Goal: Task Accomplishment & Management: Complete application form

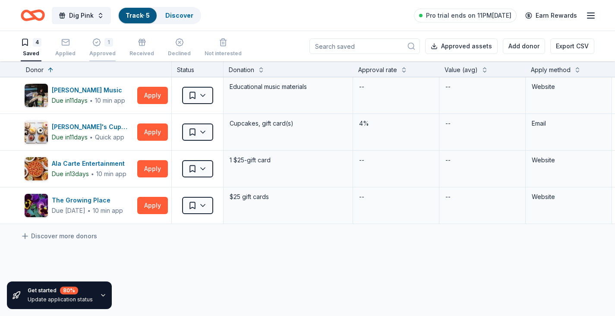
click at [92, 52] on div "Approved" at bounding box center [102, 53] width 26 height 7
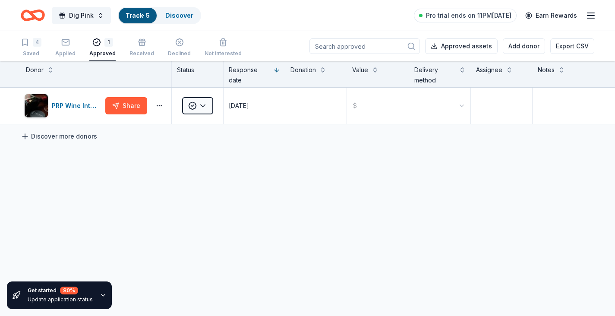
click at [67, 133] on link "Discover more donors" at bounding box center [59, 136] width 76 height 10
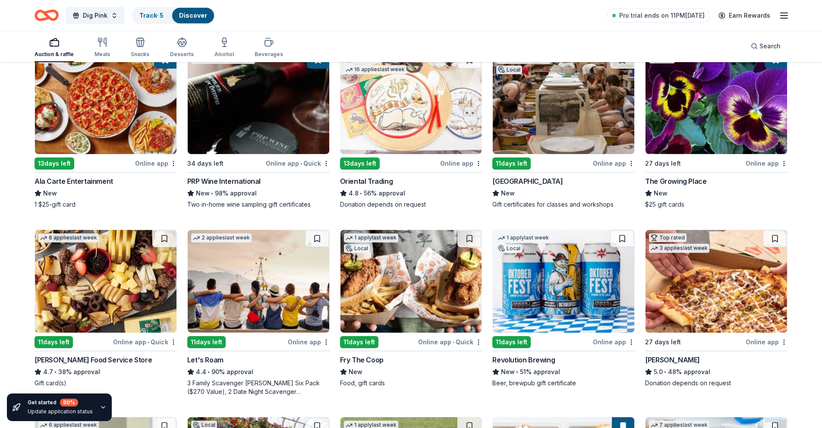
scroll to position [108, 0]
click at [579, 303] on img at bounding box center [563, 280] width 141 height 103
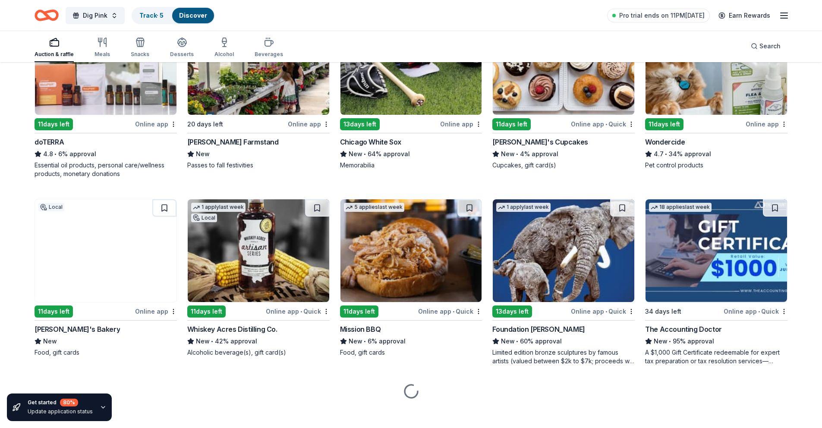
scroll to position [519, 0]
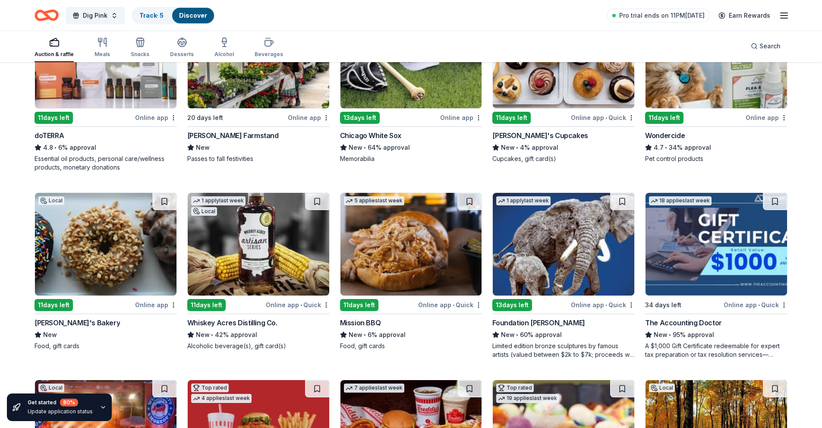
click at [118, 264] on img at bounding box center [105, 244] width 141 height 103
click at [229, 272] on img at bounding box center [258, 244] width 141 height 103
click at [585, 251] on img at bounding box center [563, 244] width 141 height 103
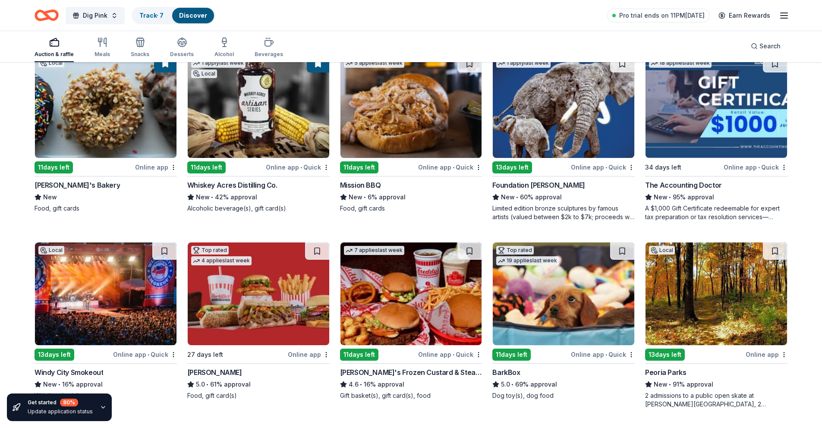
scroll to position [659, 0]
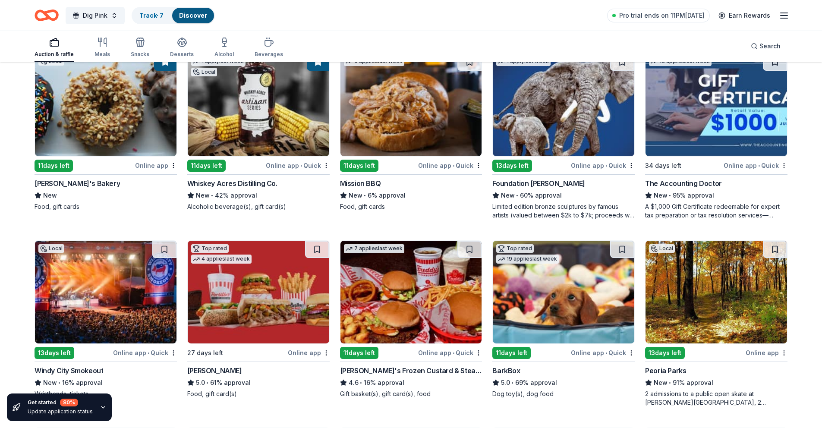
click at [614, 117] on img at bounding box center [715, 104] width 141 height 103
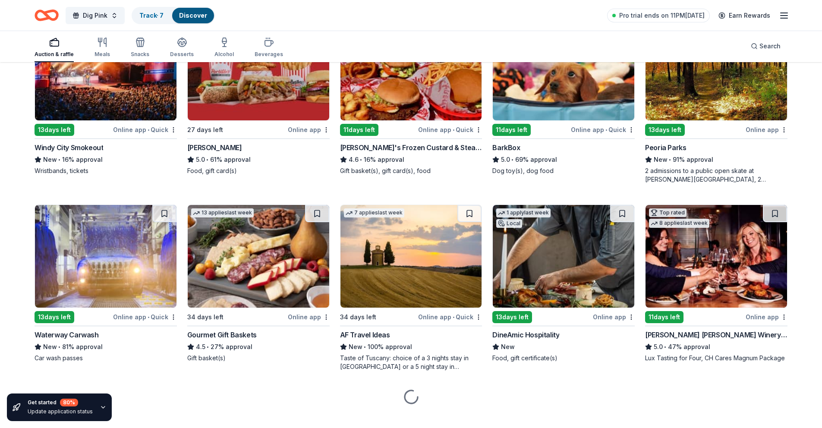
scroll to position [894, 0]
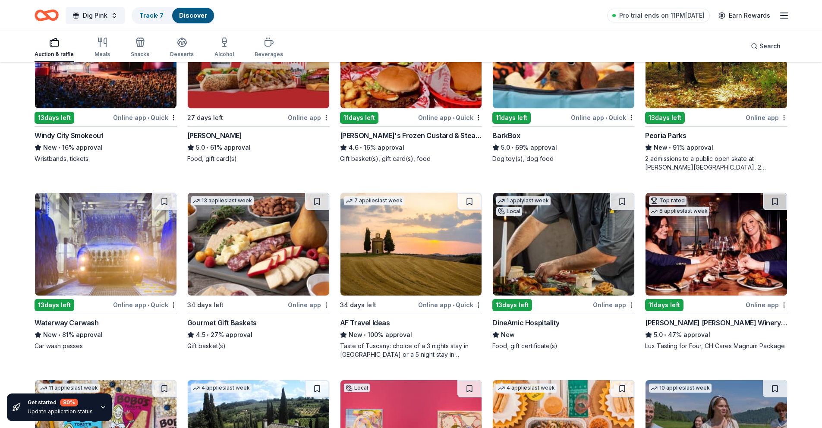
click at [614, 257] on img at bounding box center [715, 244] width 141 height 103
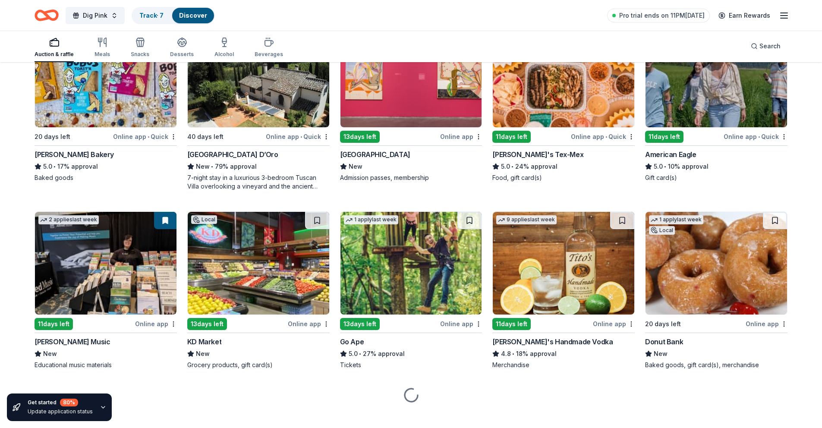
scroll to position [1259, 0]
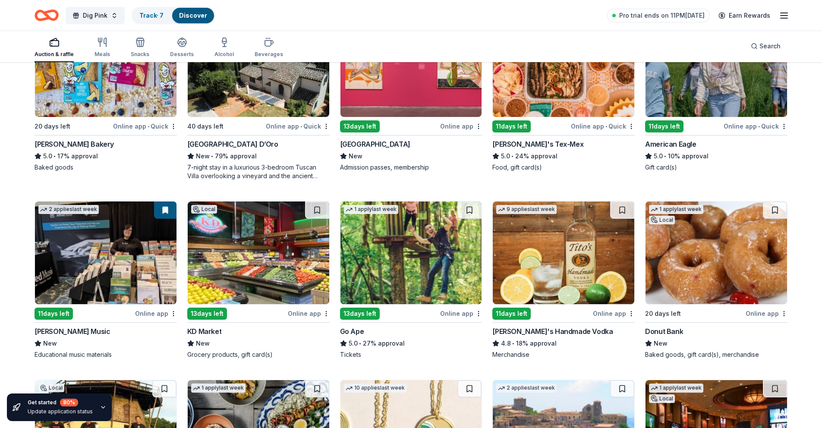
click at [386, 282] on img at bounding box center [410, 252] width 141 height 103
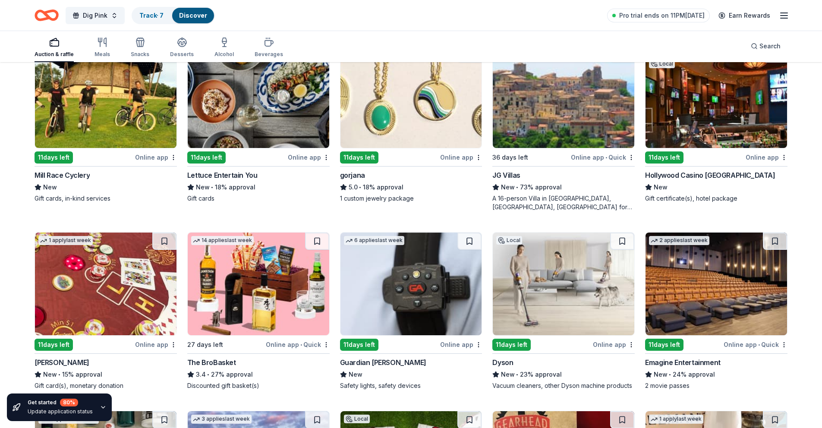
scroll to position [1596, 0]
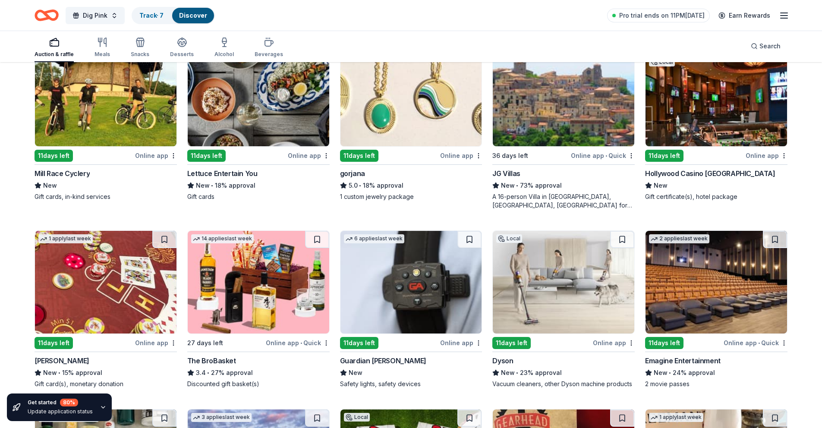
click at [264, 309] on img at bounding box center [258, 282] width 141 height 103
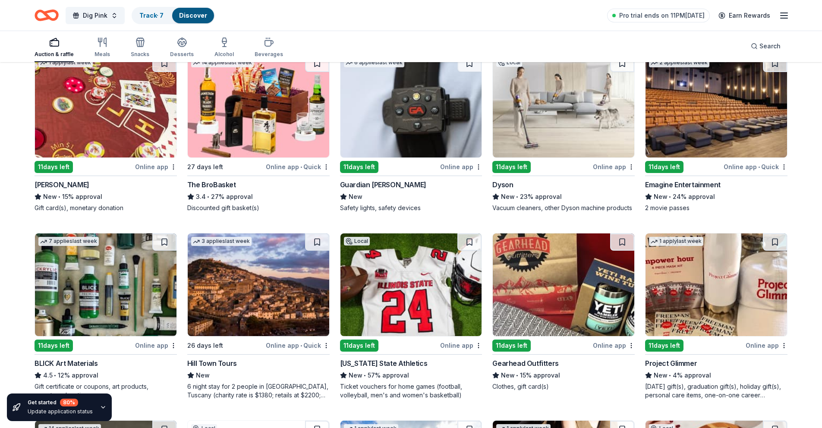
scroll to position [1772, 0]
click at [614, 94] on img at bounding box center [715, 105] width 141 height 103
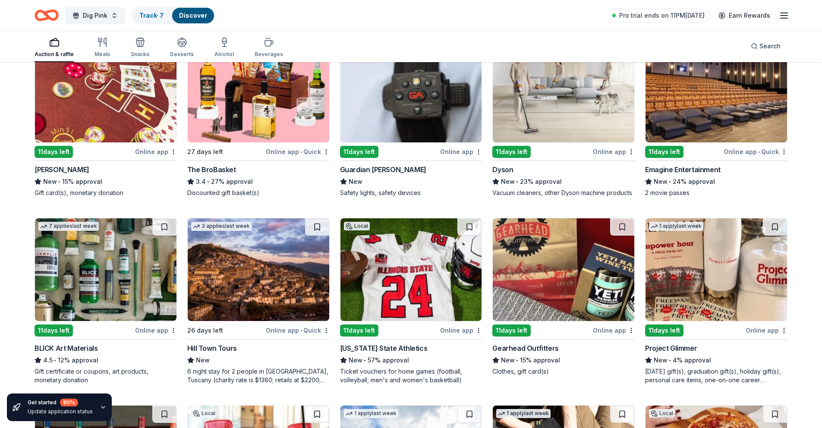
scroll to position [1789, 0]
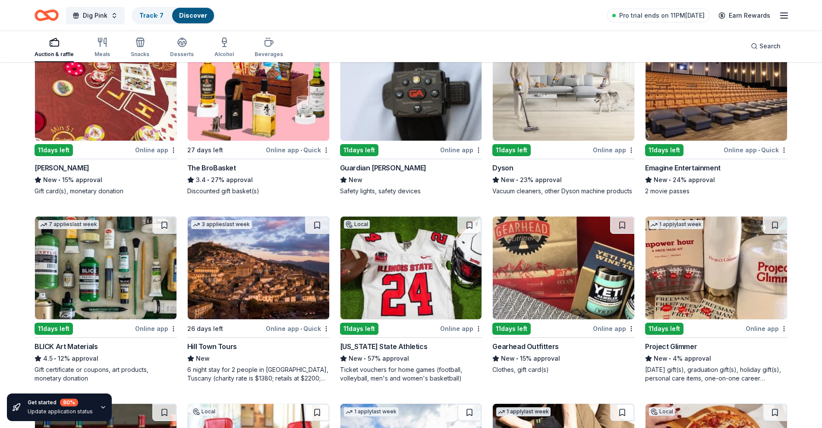
click at [544, 276] on img at bounding box center [563, 268] width 141 height 103
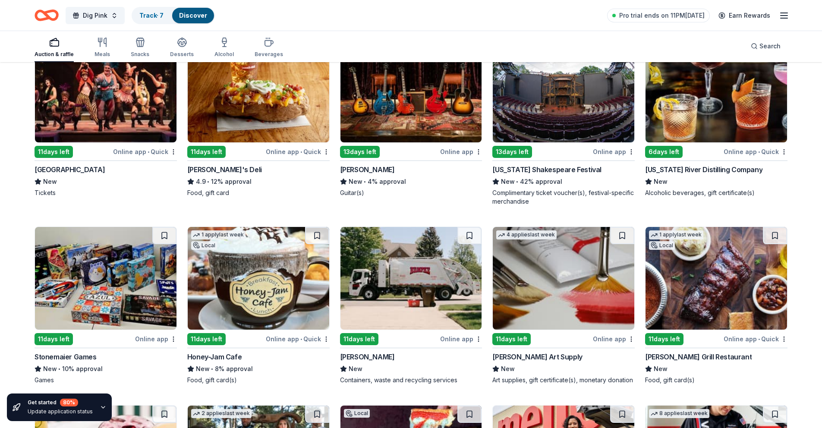
scroll to position [2510, 0]
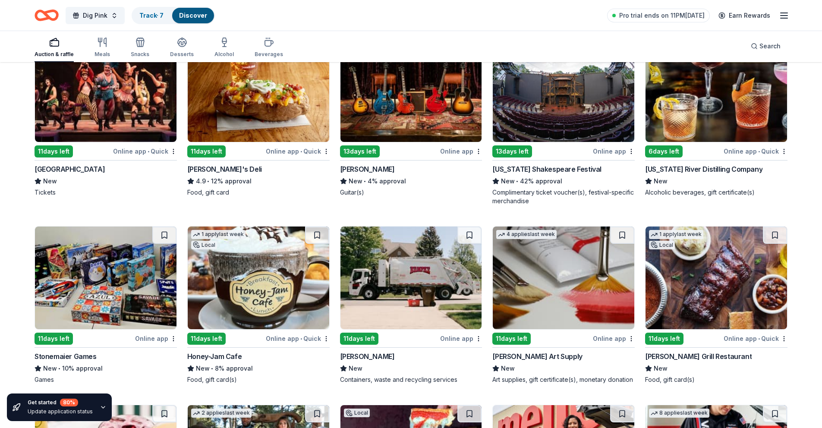
click at [214, 284] on img at bounding box center [258, 277] width 141 height 103
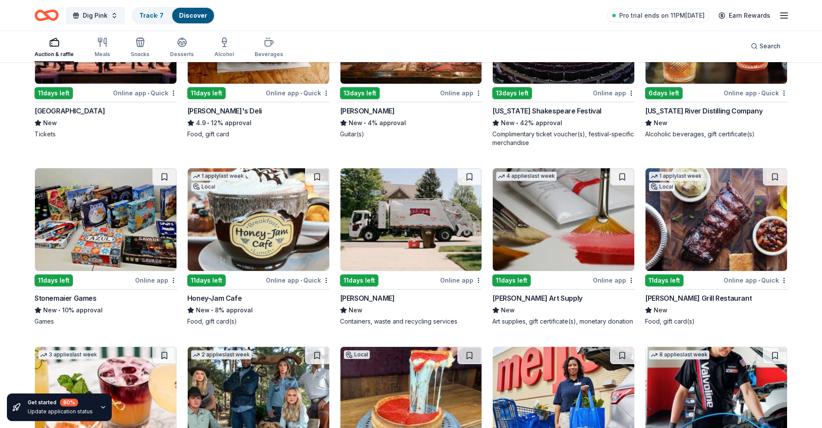
scroll to position [2575, 0]
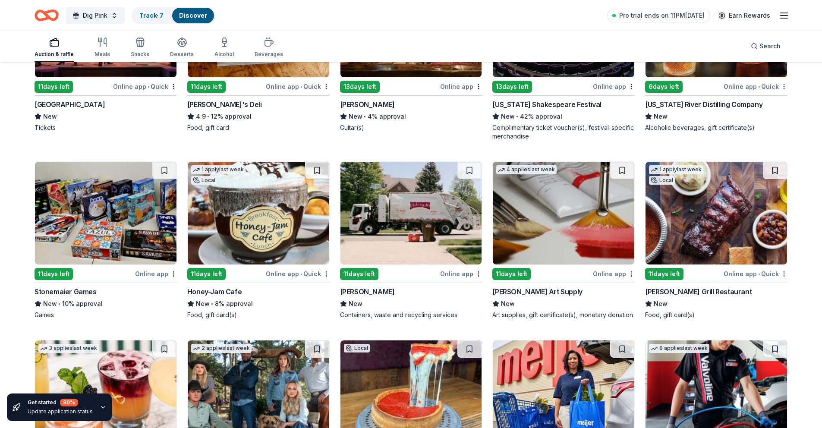
click at [570, 219] on img at bounding box center [563, 213] width 141 height 103
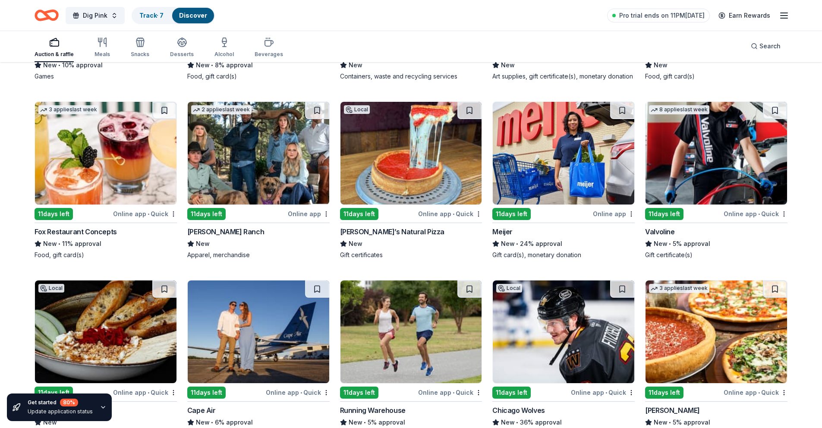
scroll to position [2604, 0]
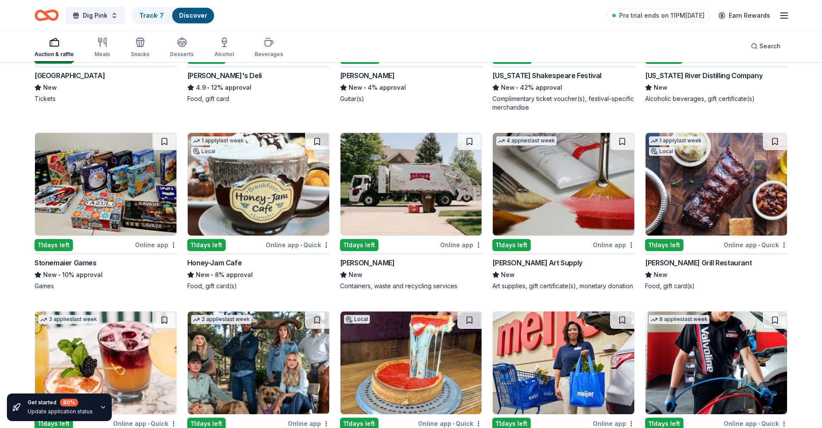
click at [614, 195] on img at bounding box center [715, 184] width 141 height 103
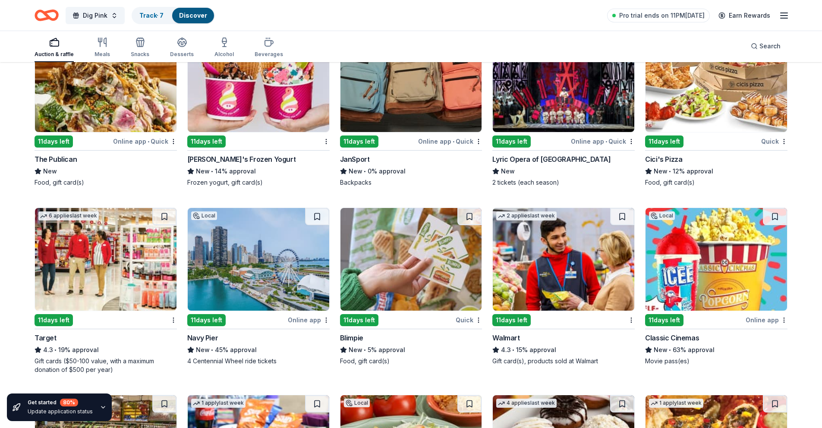
scroll to position [4705, 0]
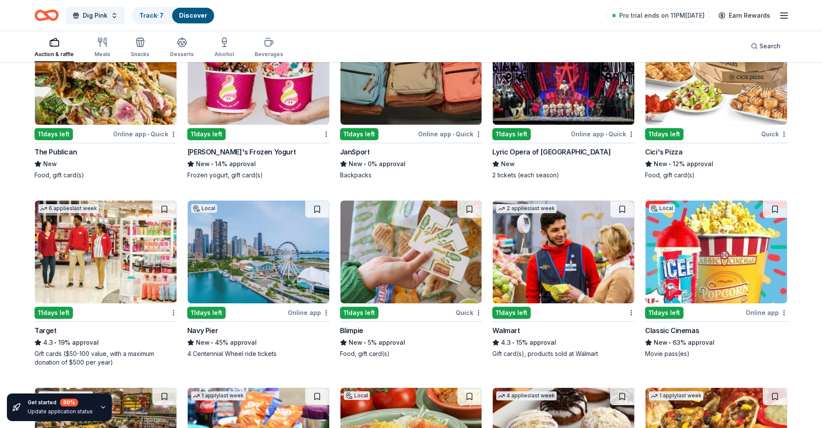
click at [554, 267] on img at bounding box center [563, 252] width 141 height 103
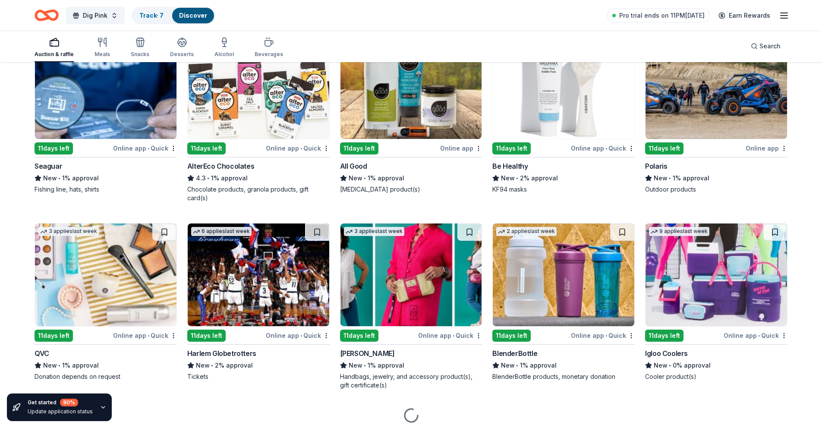
scroll to position [6701, 0]
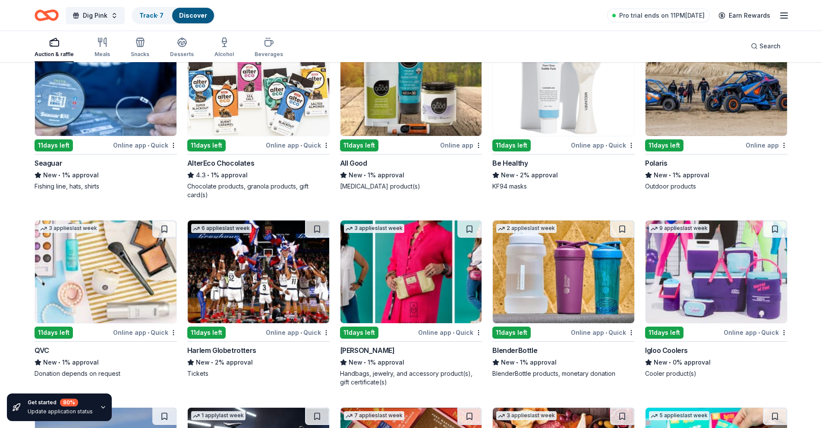
click at [95, 282] on img at bounding box center [105, 271] width 141 height 103
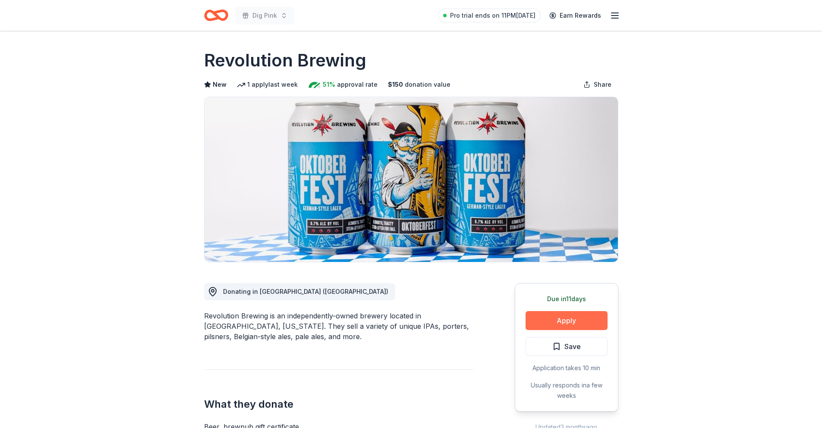
click at [552, 315] on button "Apply" at bounding box center [566, 320] width 82 height 19
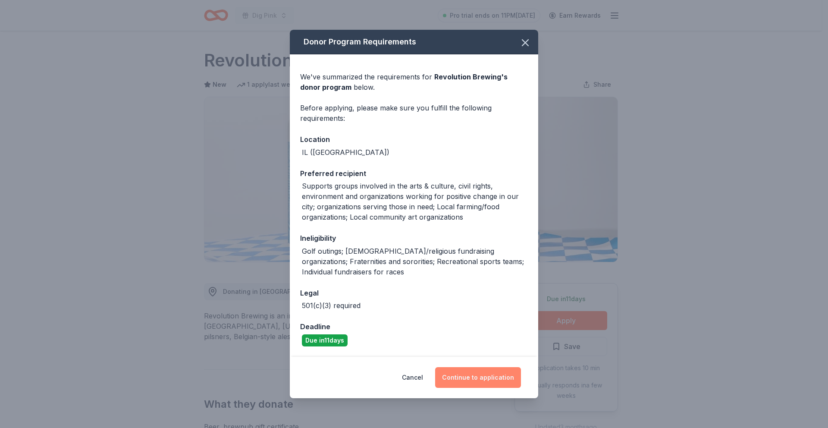
click at [480, 376] on button "Continue to application" at bounding box center [478, 377] width 86 height 21
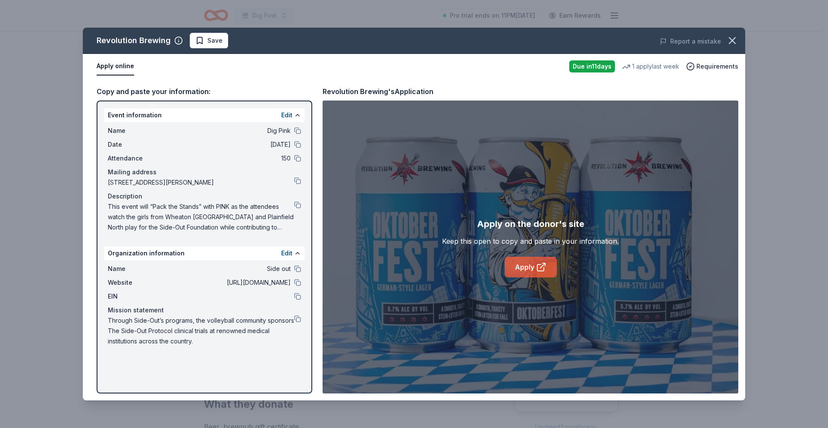
click at [533, 264] on link "Apply" at bounding box center [531, 267] width 52 height 21
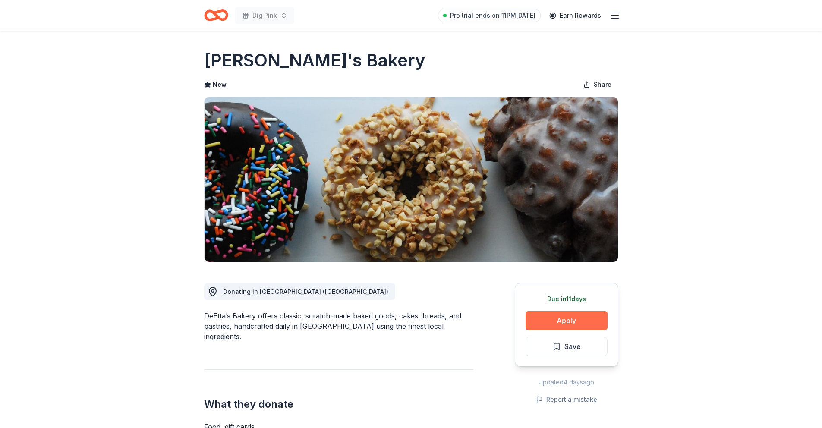
click at [577, 320] on button "Apply" at bounding box center [566, 320] width 82 height 19
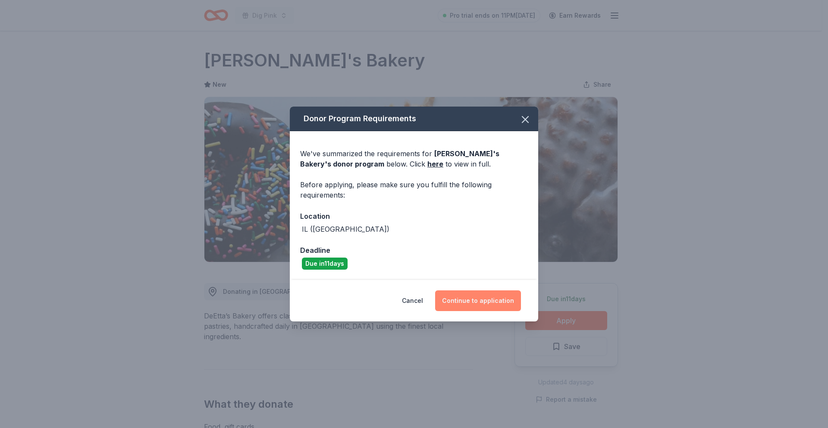
click at [475, 296] on button "Continue to application" at bounding box center [478, 300] width 86 height 21
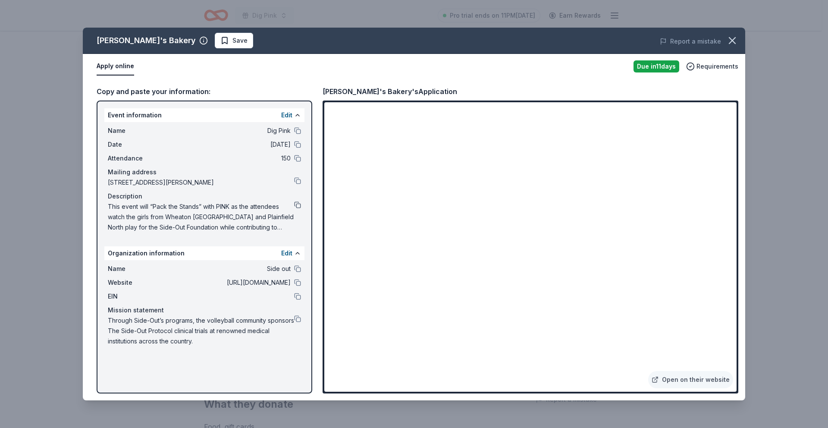
click at [298, 203] on button at bounding box center [297, 204] width 7 height 7
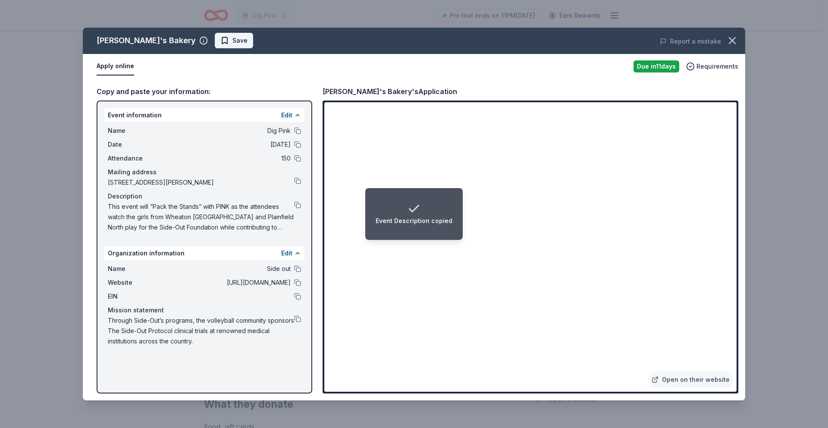
click at [232, 41] on span "Save" at bounding box center [239, 40] width 15 height 10
click at [732, 43] on icon "button" at bounding box center [732, 41] width 12 height 12
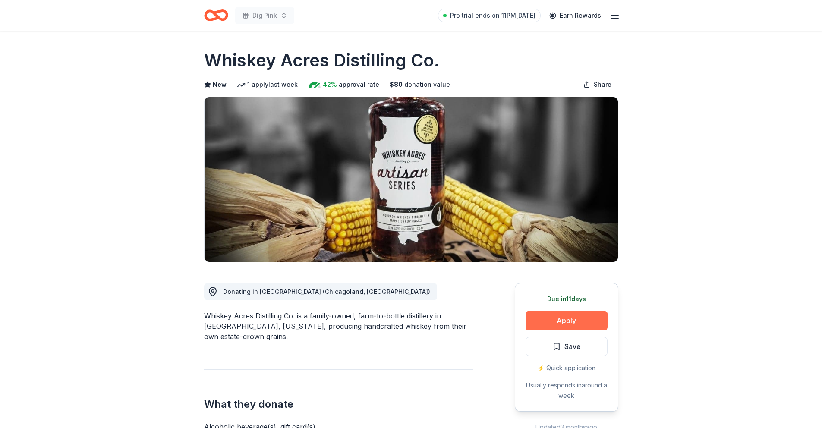
click at [571, 318] on button "Apply" at bounding box center [566, 320] width 82 height 19
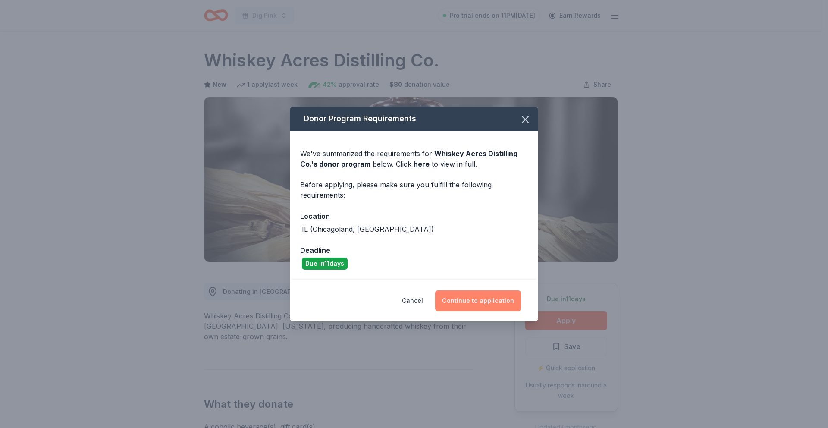
click at [457, 305] on button "Continue to application" at bounding box center [478, 300] width 86 height 21
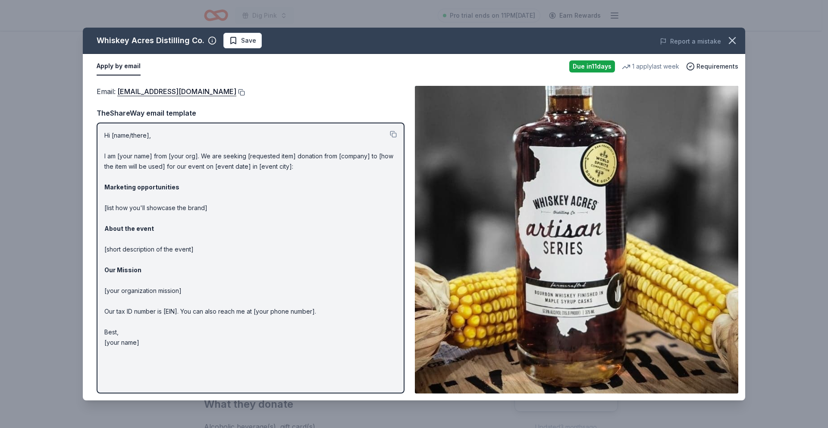
click at [236, 91] on button at bounding box center [240, 92] width 9 height 7
click at [237, 41] on span "Save" at bounding box center [242, 40] width 27 height 10
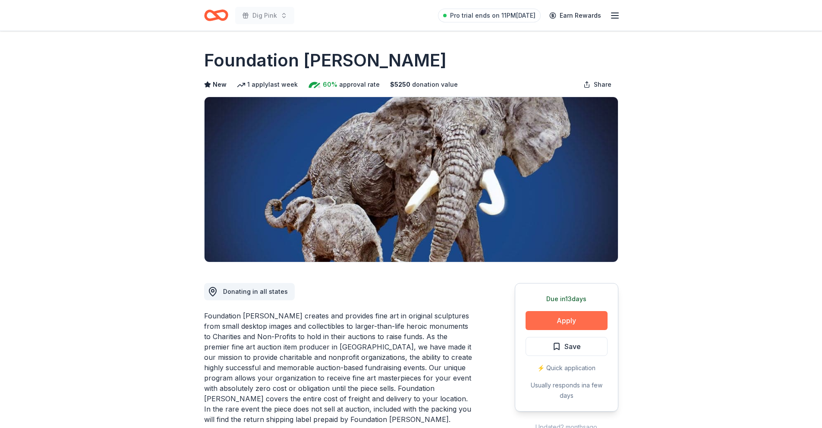
click at [573, 320] on button "Apply" at bounding box center [566, 320] width 82 height 19
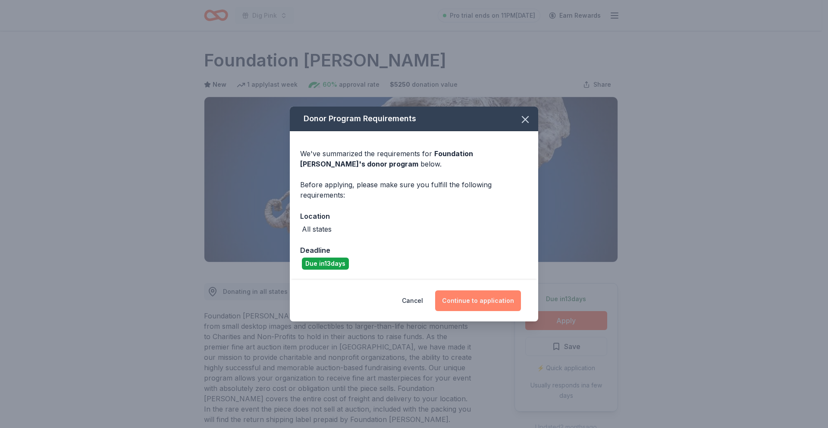
click at [468, 298] on button "Continue to application" at bounding box center [478, 300] width 86 height 21
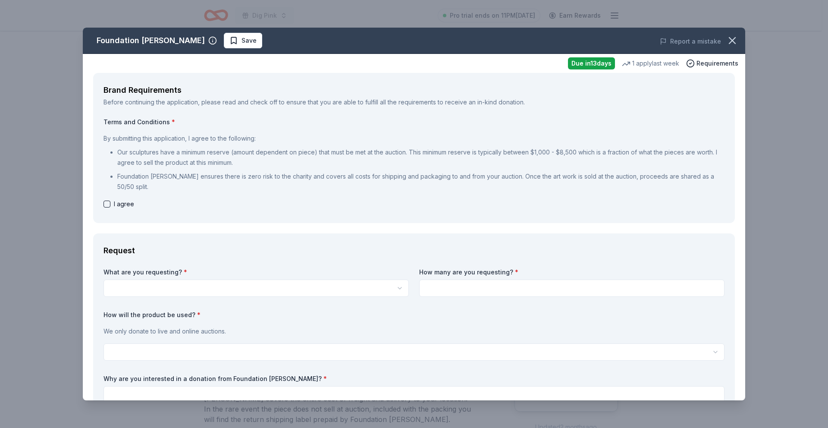
click at [53, 74] on div "Foundation Michelangelo Save Report a mistake Due in 13 days 1 apply last week …" at bounding box center [414, 214] width 828 height 428
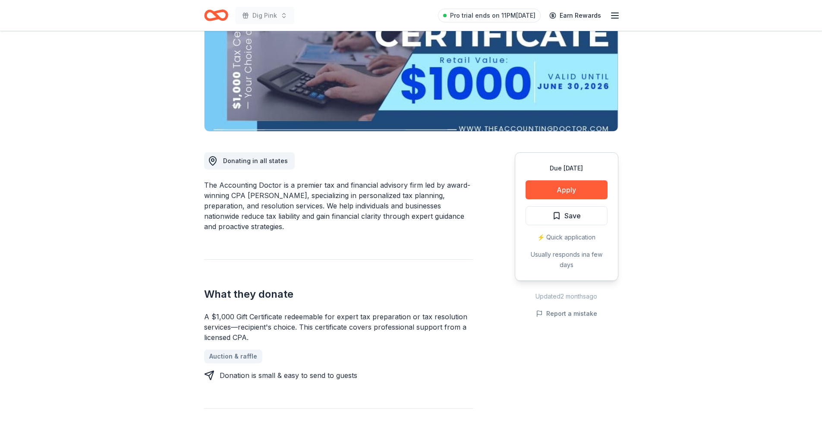
scroll to position [138, 0]
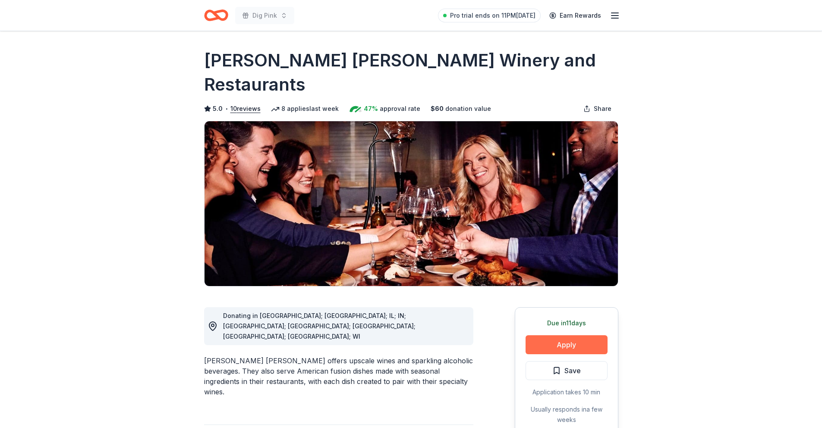
click at [583, 335] on button "Apply" at bounding box center [566, 344] width 82 height 19
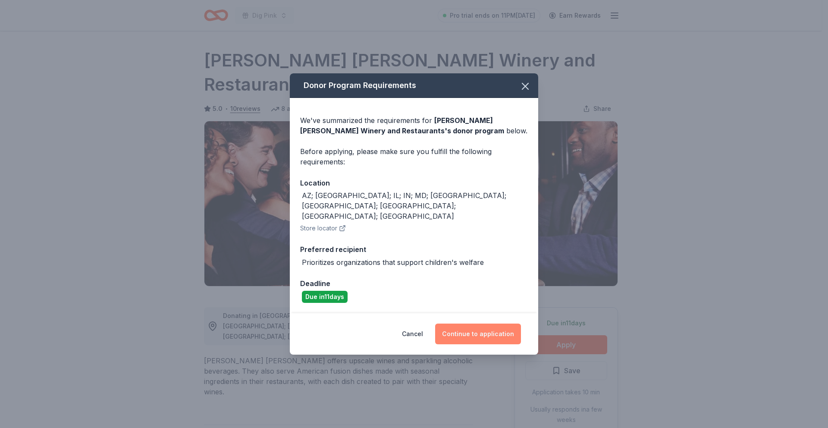
click at [477, 327] on button "Continue to application" at bounding box center [478, 333] width 86 height 21
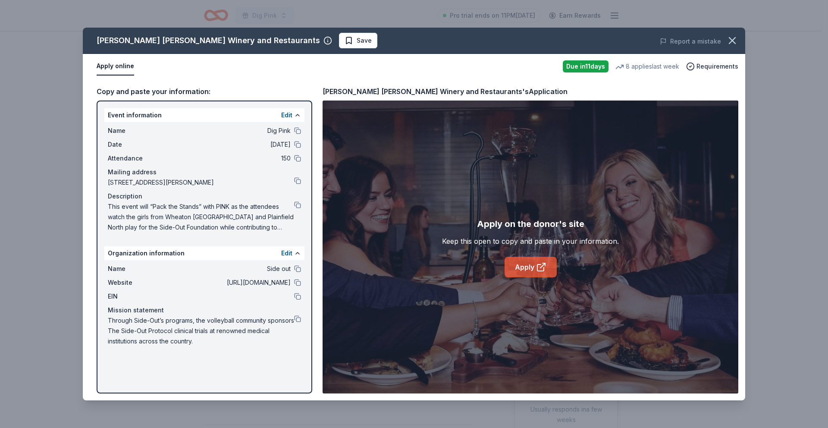
click at [538, 268] on icon at bounding box center [541, 267] width 10 height 10
click at [532, 267] on link "Apply" at bounding box center [531, 267] width 52 height 21
click at [527, 264] on link "Apply" at bounding box center [531, 267] width 52 height 21
click at [295, 317] on button at bounding box center [297, 318] width 7 height 7
click at [297, 296] on button at bounding box center [297, 296] width 7 height 7
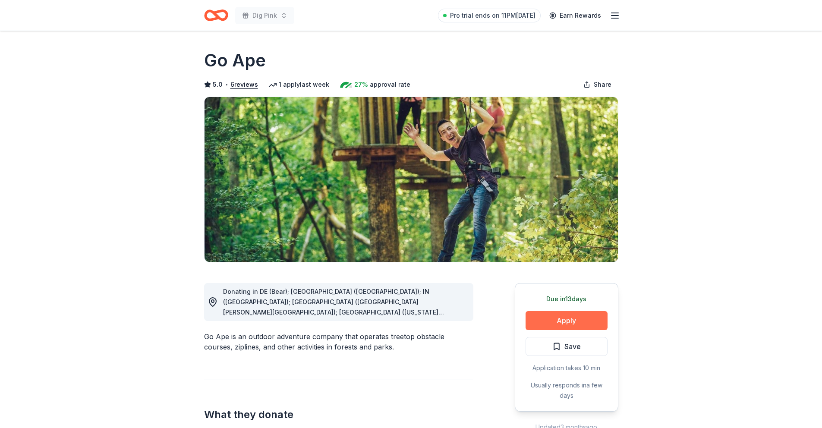
click at [575, 318] on button "Apply" at bounding box center [566, 320] width 82 height 19
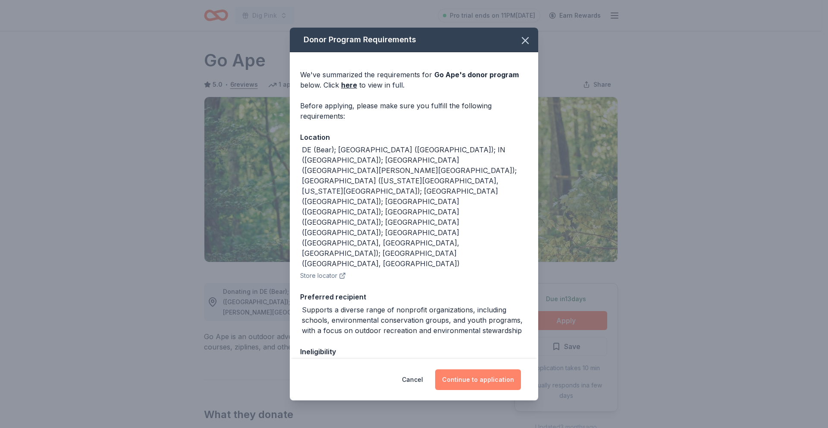
click at [483, 384] on button "Continue to application" at bounding box center [478, 379] width 86 height 21
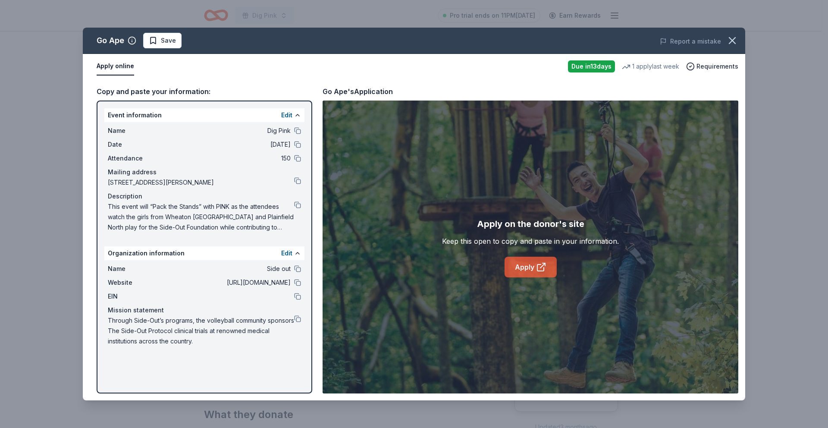
click at [529, 268] on link "Apply" at bounding box center [531, 267] width 52 height 21
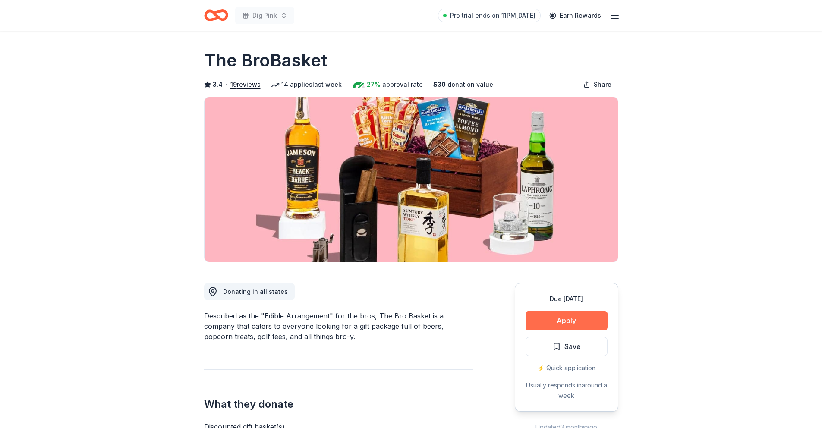
click at [579, 318] on button "Apply" at bounding box center [566, 320] width 82 height 19
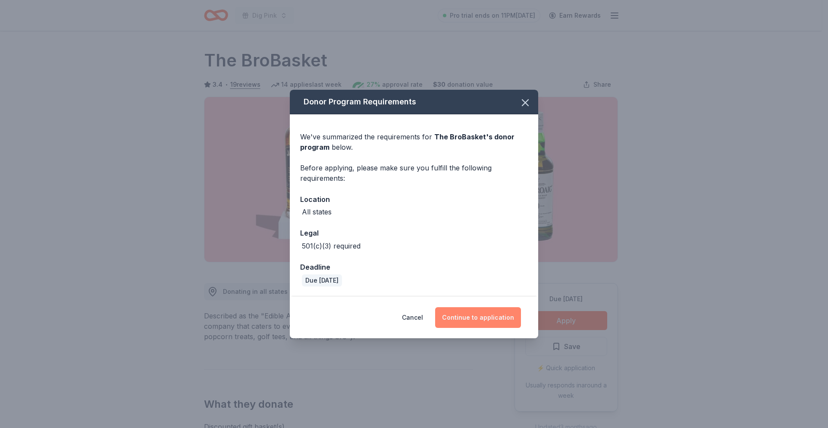
click at [468, 316] on button "Continue to application" at bounding box center [478, 317] width 86 height 21
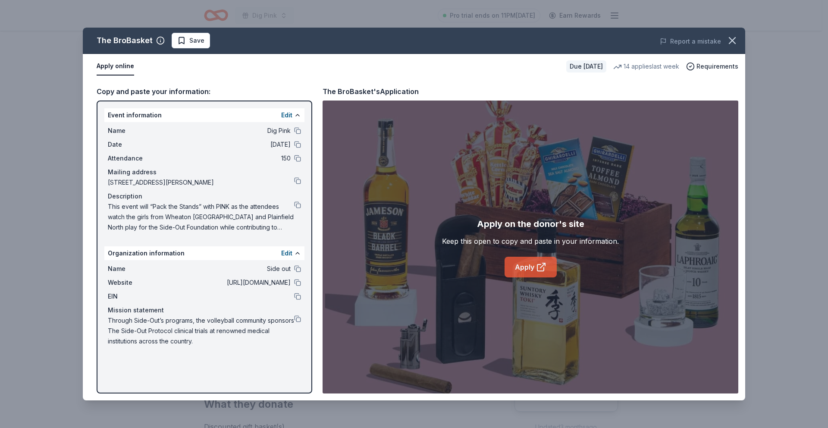
click at [520, 263] on link "Apply" at bounding box center [531, 267] width 52 height 21
click at [299, 205] on button at bounding box center [297, 204] width 7 height 7
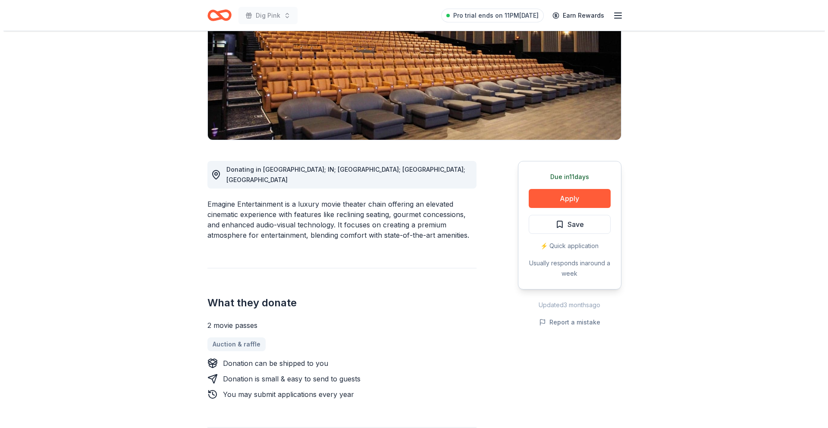
scroll to position [127, 0]
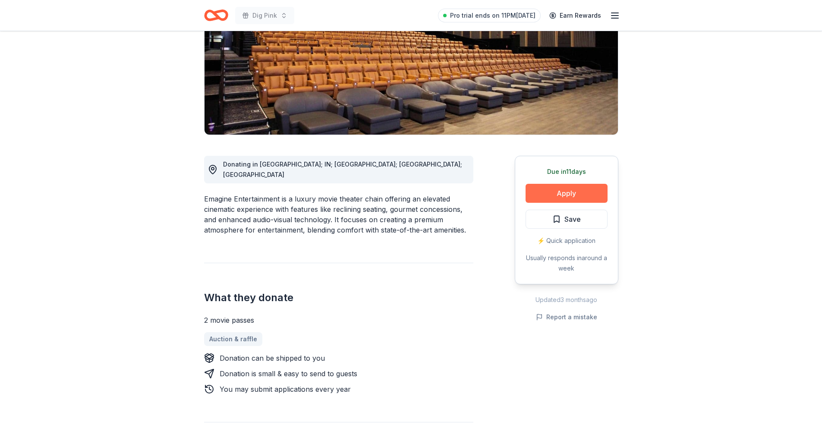
click at [568, 197] on button "Apply" at bounding box center [566, 193] width 82 height 19
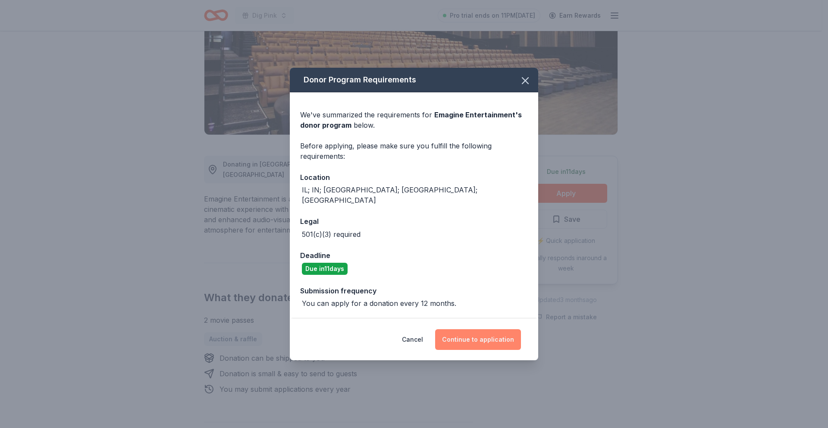
click at [466, 336] on button "Continue to application" at bounding box center [478, 339] width 86 height 21
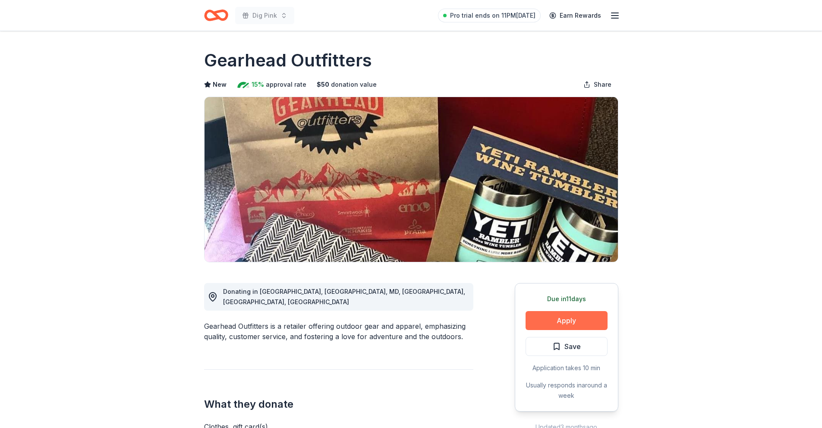
click at [561, 323] on button "Apply" at bounding box center [566, 320] width 82 height 19
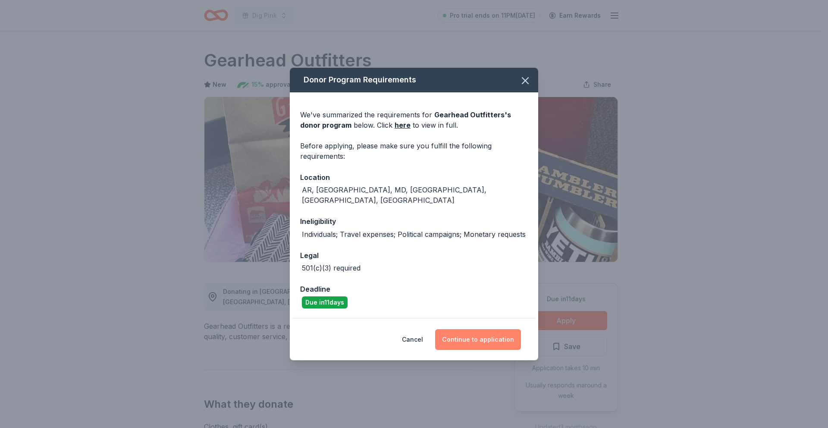
click at [475, 334] on button "Continue to application" at bounding box center [478, 339] width 86 height 21
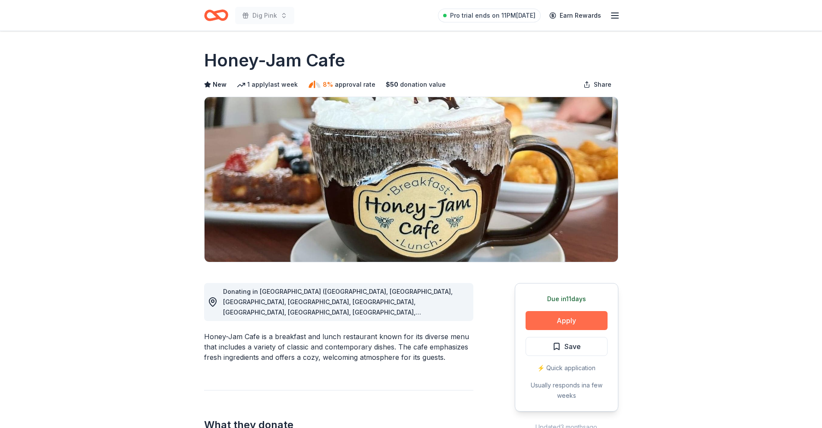
click at [564, 322] on button "Apply" at bounding box center [566, 320] width 82 height 19
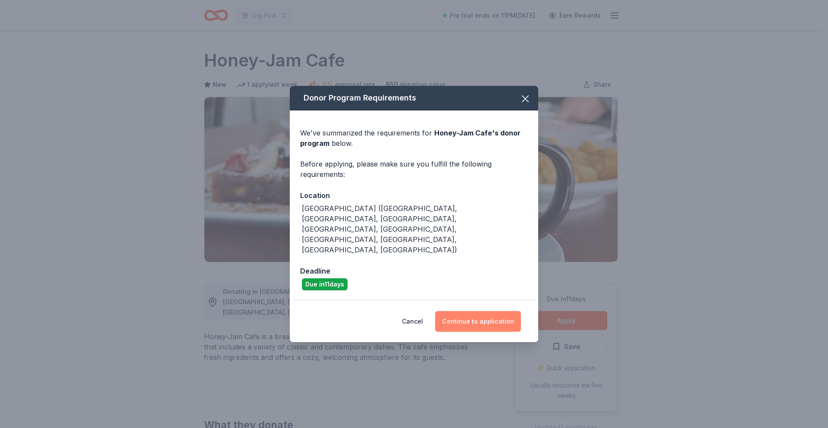
click at [480, 311] on button "Continue to application" at bounding box center [478, 321] width 86 height 21
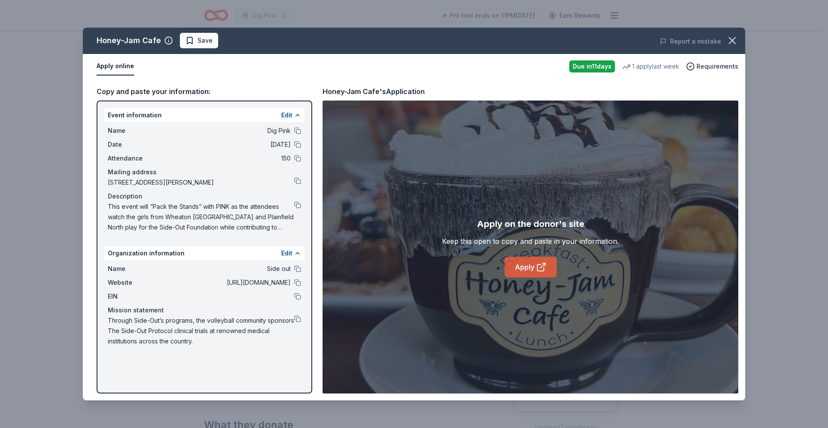
click at [525, 263] on link "Apply" at bounding box center [531, 267] width 52 height 21
click at [298, 320] on button at bounding box center [297, 318] width 7 height 7
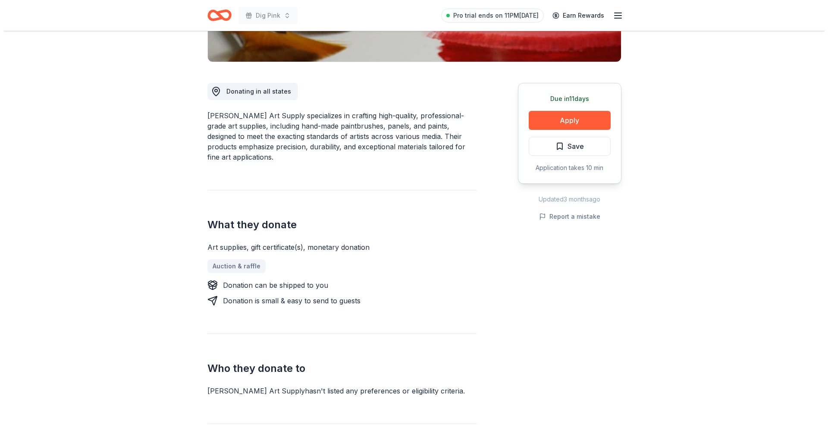
scroll to position [201, 0]
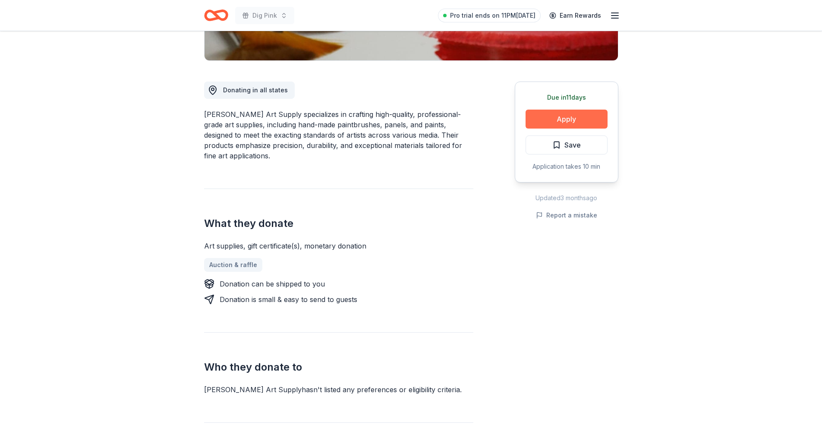
click at [565, 121] on button "Apply" at bounding box center [566, 119] width 82 height 19
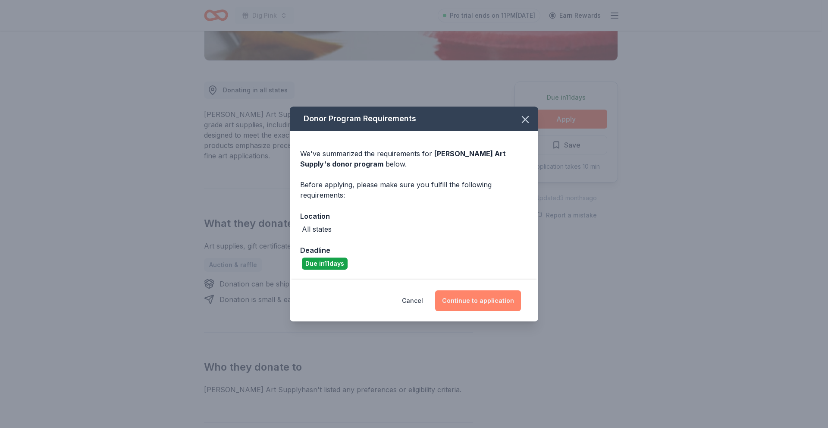
click at [471, 304] on button "Continue to application" at bounding box center [478, 300] width 86 height 21
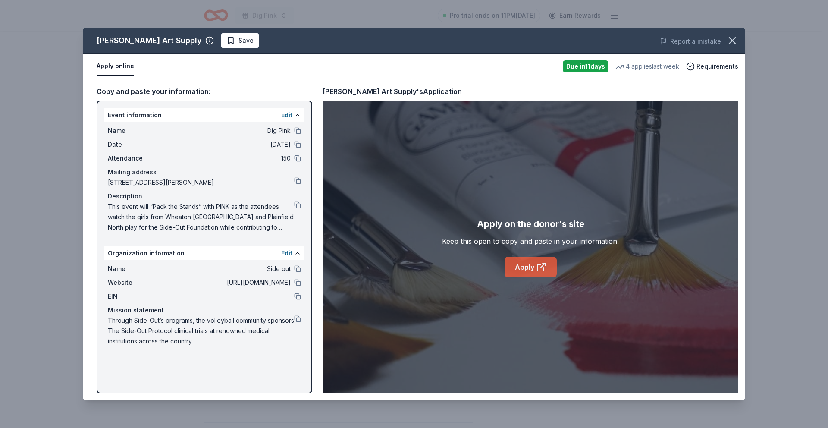
click at [527, 270] on link "Apply" at bounding box center [531, 267] width 52 height 21
click at [299, 205] on button at bounding box center [297, 204] width 7 height 7
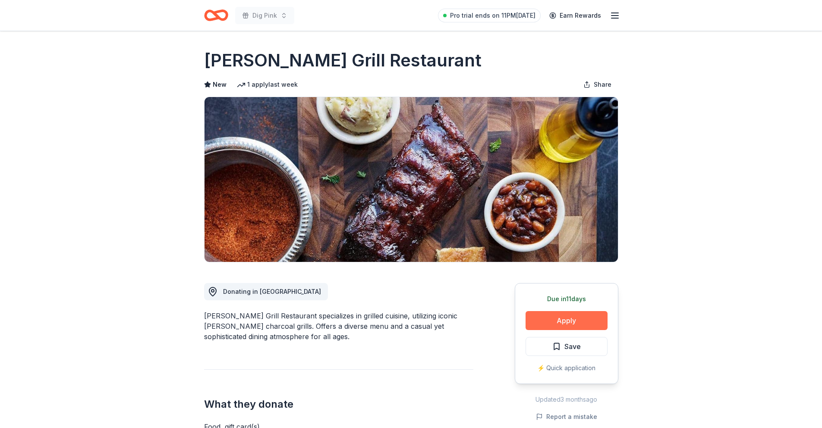
click at [564, 323] on button "Apply" at bounding box center [566, 320] width 82 height 19
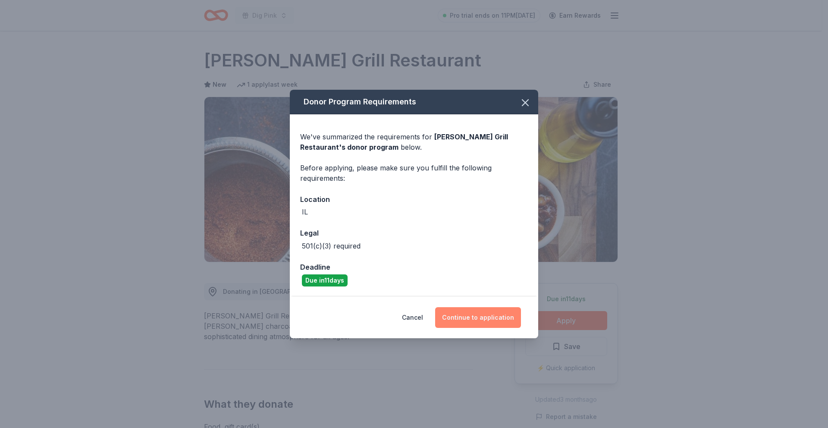
click at [479, 318] on button "Continue to application" at bounding box center [478, 317] width 86 height 21
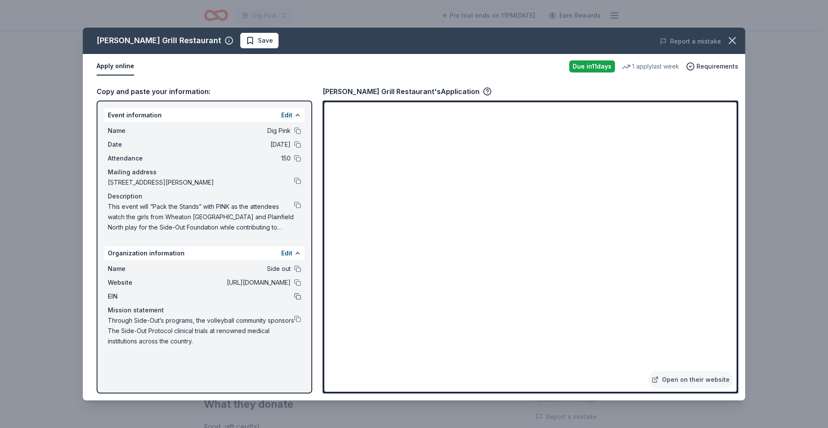
click at [299, 296] on button at bounding box center [297, 296] width 7 height 7
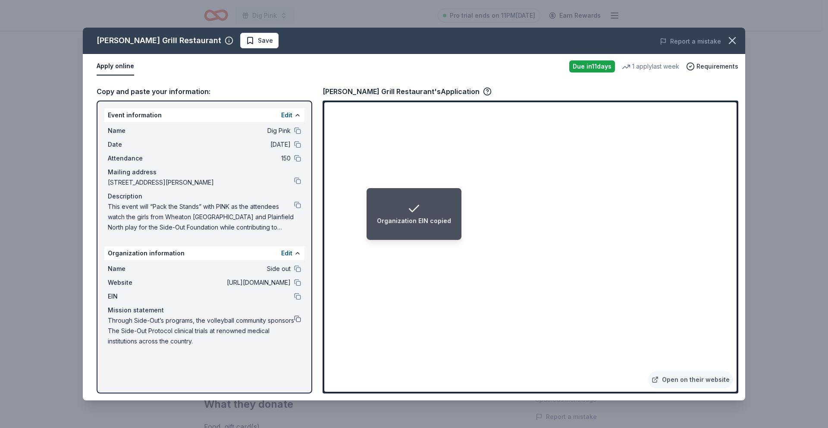
click at [297, 319] on button at bounding box center [297, 318] width 7 height 7
click at [298, 204] on button at bounding box center [297, 204] width 7 height 7
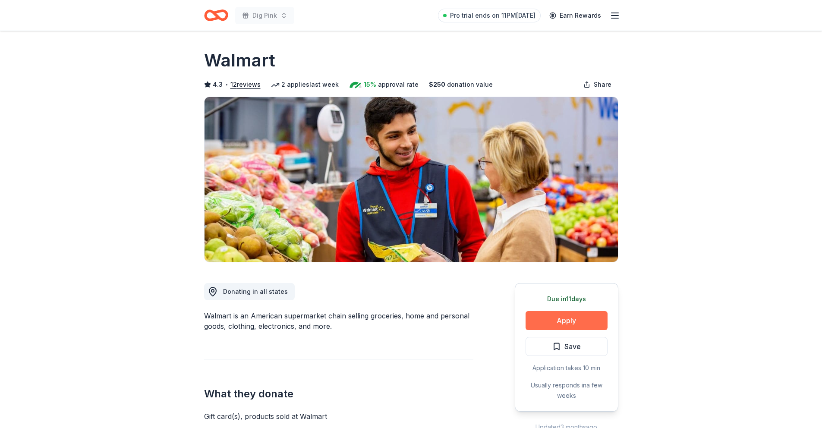
click at [569, 320] on button "Apply" at bounding box center [566, 320] width 82 height 19
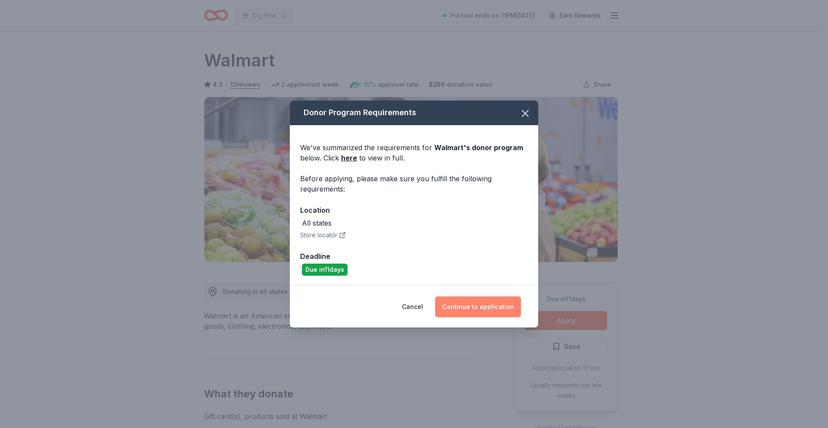
click at [479, 306] on button "Continue to application" at bounding box center [478, 306] width 86 height 21
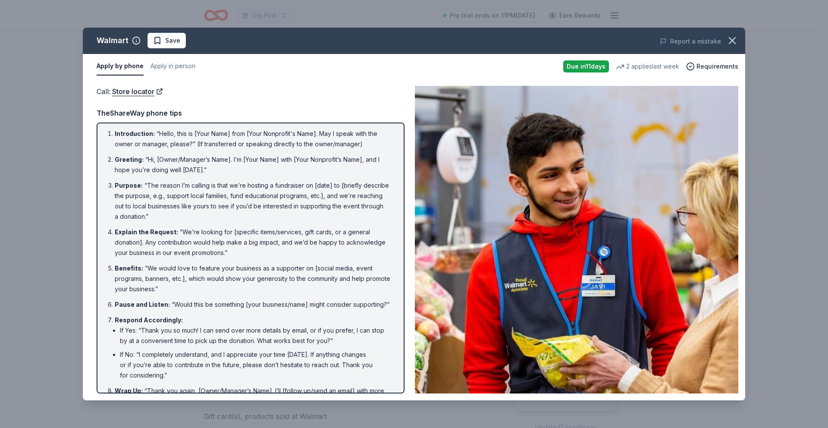
scroll to position [3, 0]
click at [124, 69] on button "Apply by phone" at bounding box center [120, 66] width 47 height 18
click at [163, 63] on button "Apply in person" at bounding box center [173, 66] width 45 height 18
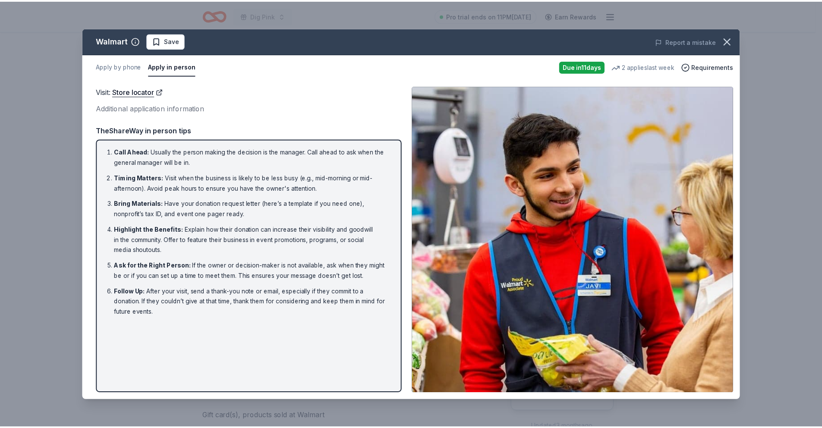
scroll to position [0, 0]
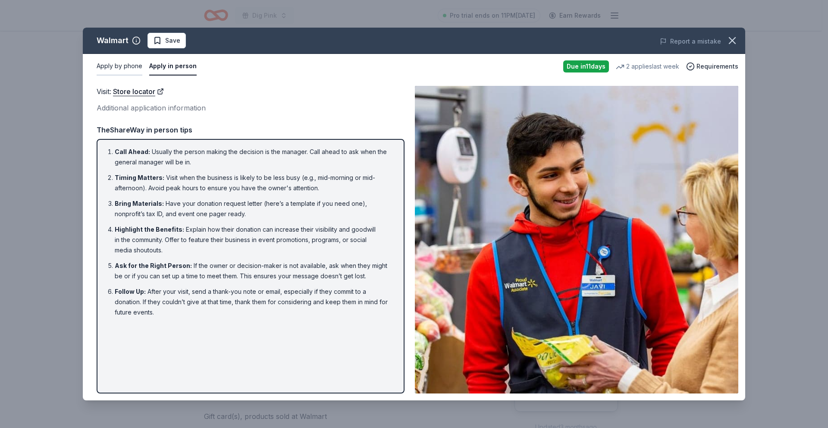
click at [137, 66] on button "Apply by phone" at bounding box center [120, 66] width 46 height 18
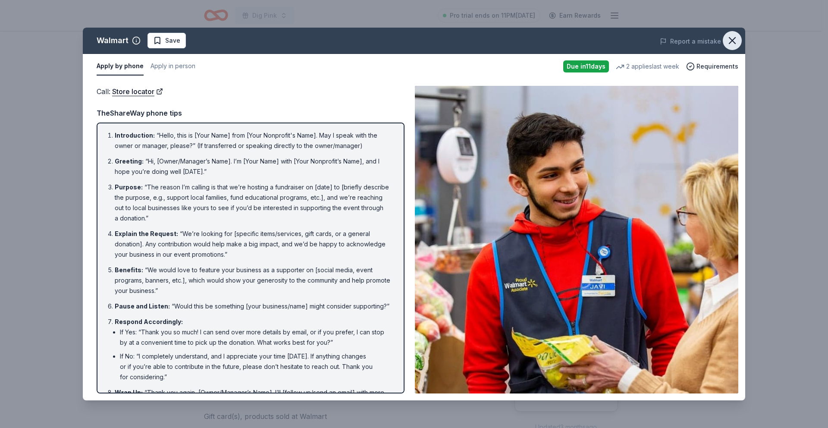
click at [734, 38] on icon "button" at bounding box center [732, 41] width 6 height 6
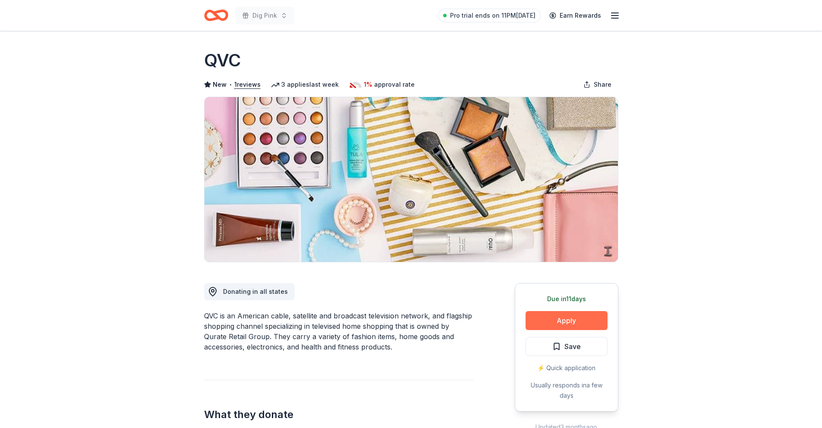
click at [566, 315] on button "Apply" at bounding box center [566, 320] width 82 height 19
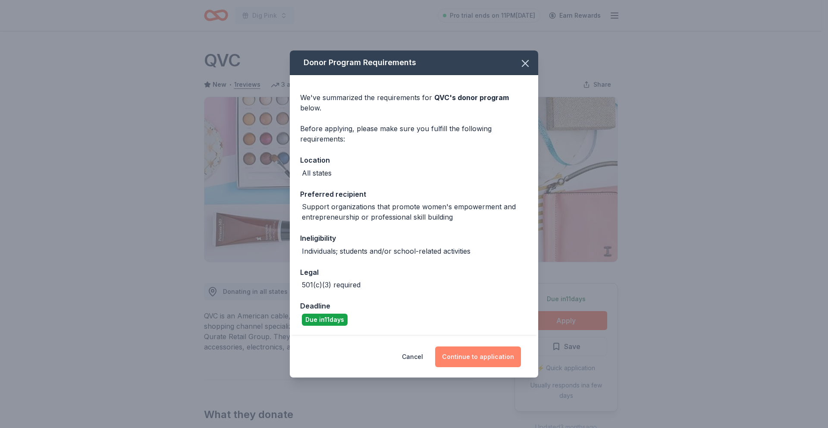
click at [471, 358] on button "Continue to application" at bounding box center [478, 356] width 86 height 21
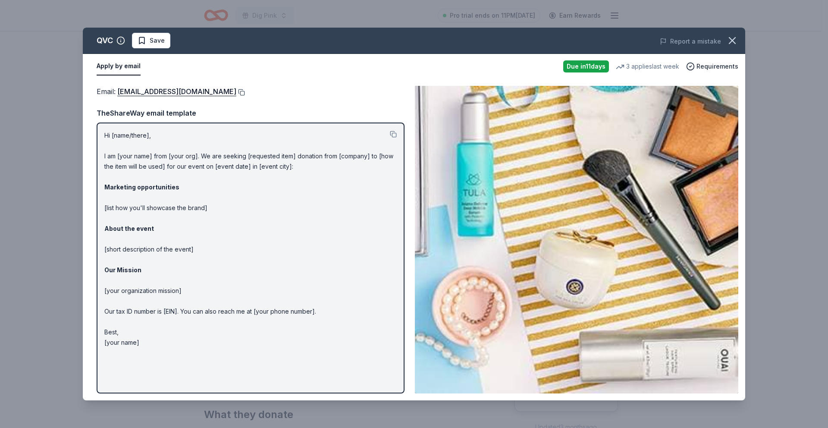
click at [236, 91] on button at bounding box center [240, 92] width 9 height 7
